Goal: Task Accomplishment & Management: Manage account settings

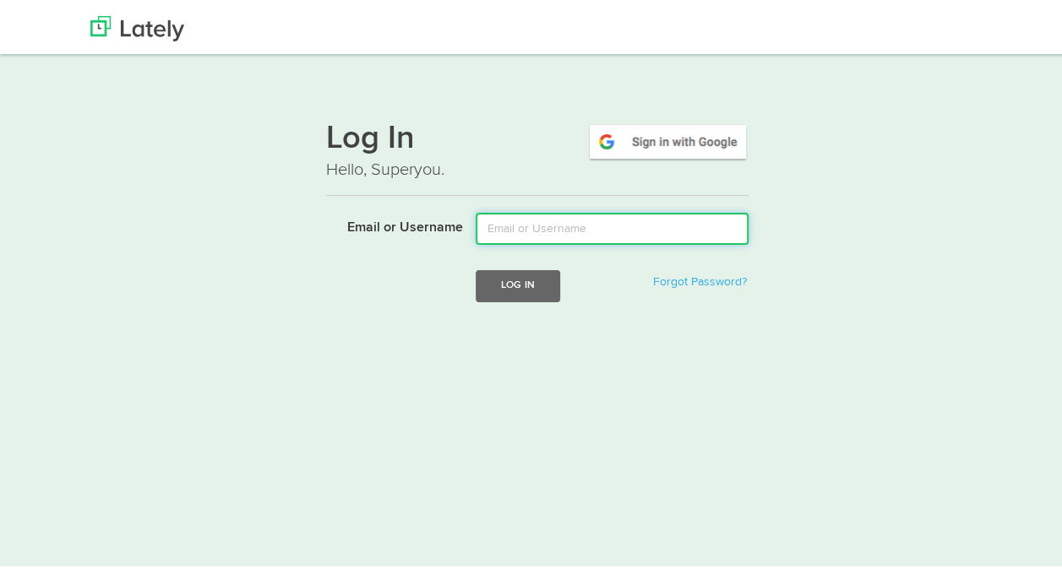
click at [542, 213] on input "Email or Username" at bounding box center [611, 225] width 273 height 32
type input "[EMAIL_ADDRESS][DOMAIN_NAME]"
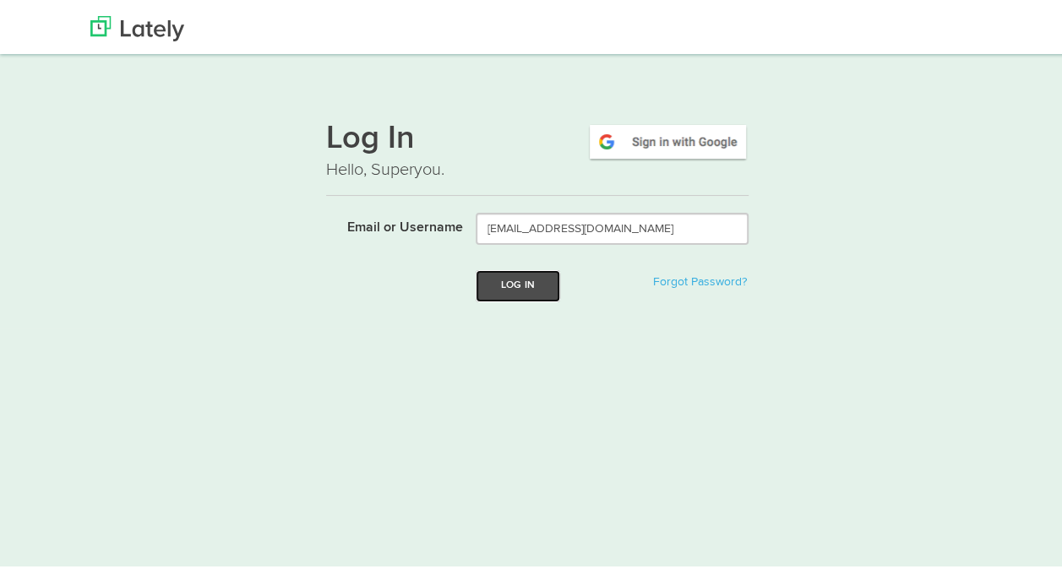
click at [523, 285] on button "Log In" at bounding box center [517, 282] width 84 height 31
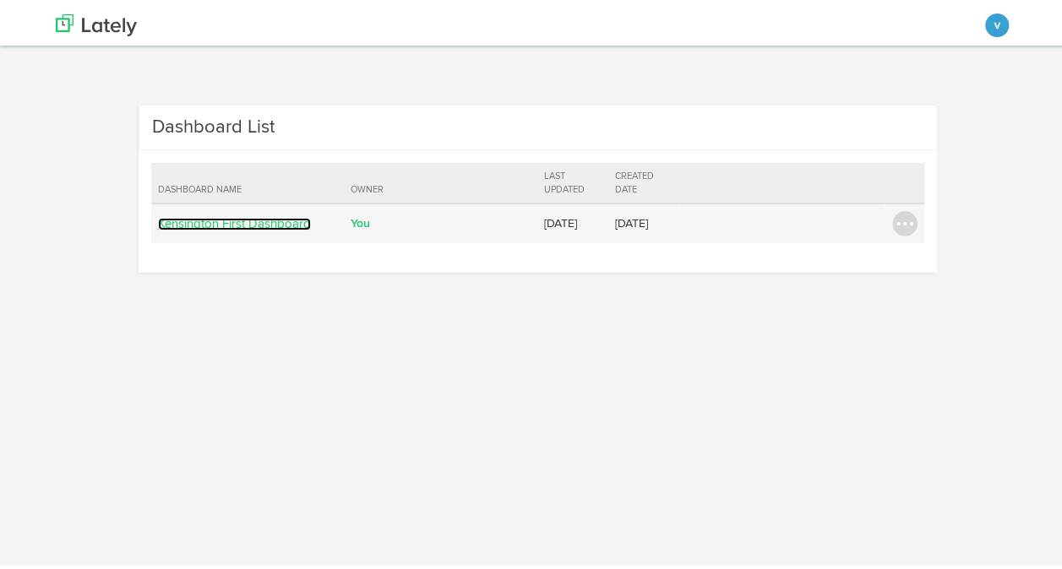
click at [248, 216] on link "Kensington First Dashboard" at bounding box center [234, 221] width 153 height 13
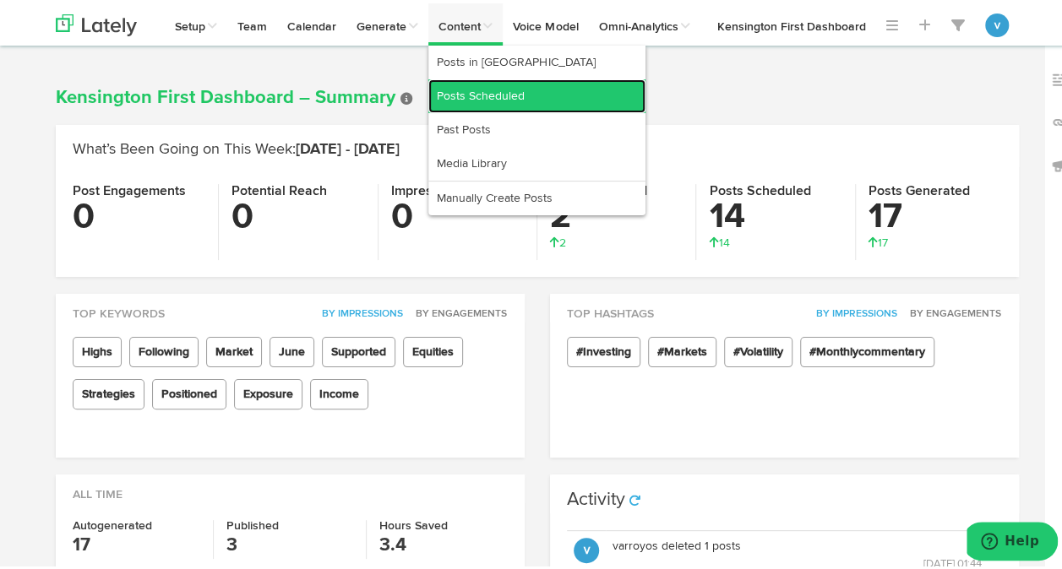
click at [451, 84] on link "Posts Scheduled" at bounding box center [536, 93] width 217 height 34
